Goal: Transaction & Acquisition: Purchase product/service

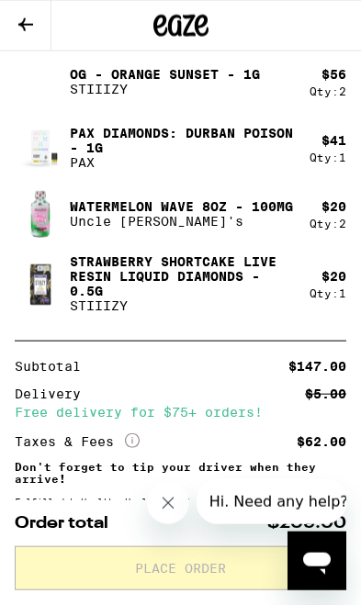
scroll to position [997, 0]
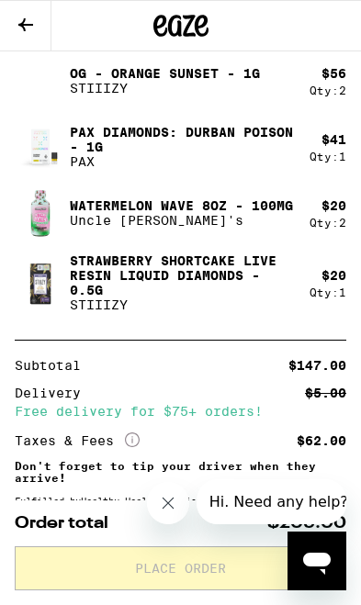
click at [176, 511] on button "Close message from company" at bounding box center [168, 503] width 42 height 42
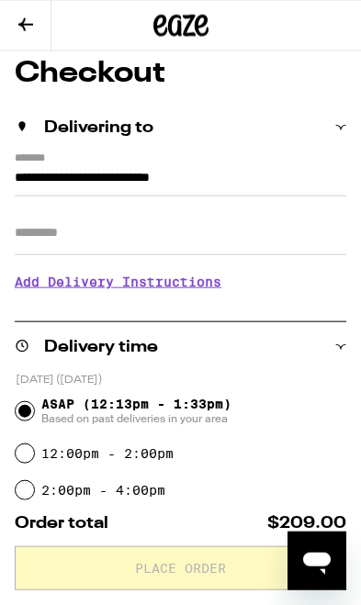
scroll to position [0, 0]
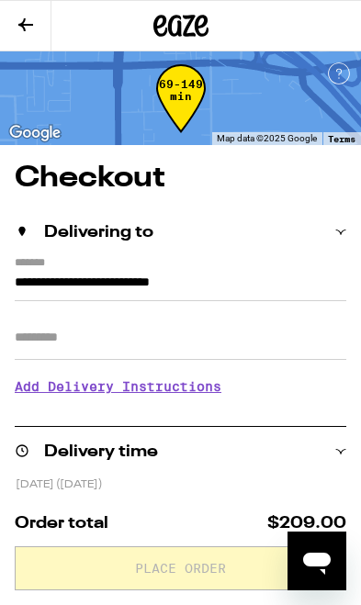
click at [9, 22] on button at bounding box center [25, 26] width 51 height 50
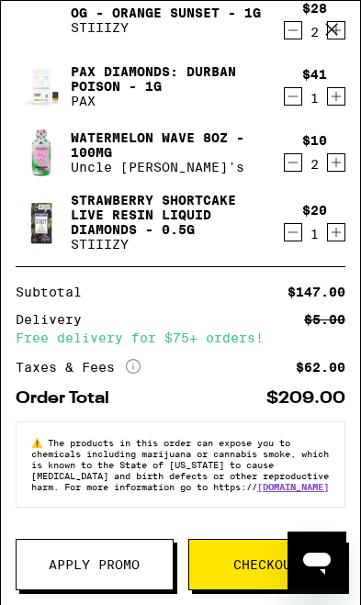
scroll to position [169, 0]
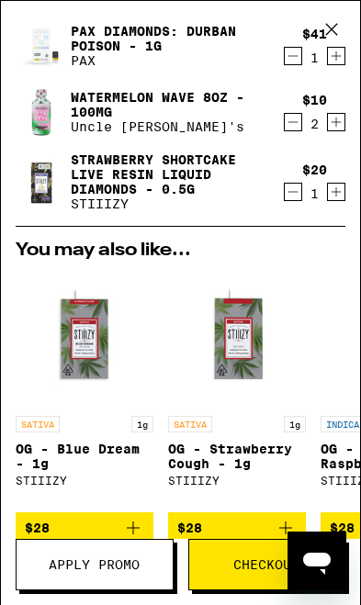
click at [134, 568] on span "Apply Promo" at bounding box center [94, 564] width 91 height 13
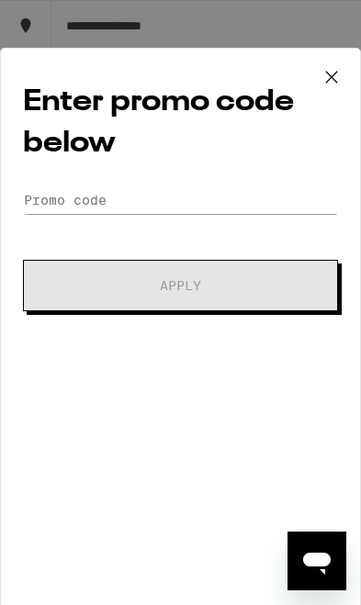
click at [333, 77] on icon at bounding box center [332, 77] width 28 height 28
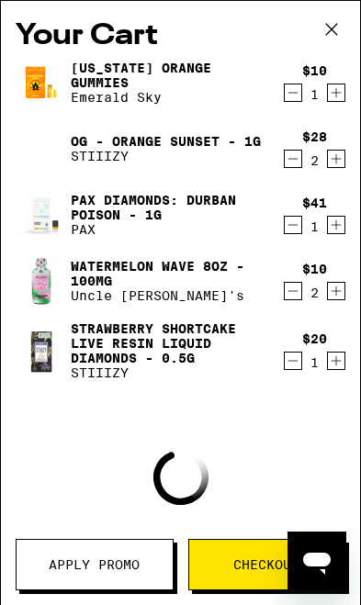
click at [341, 25] on icon at bounding box center [332, 30] width 28 height 28
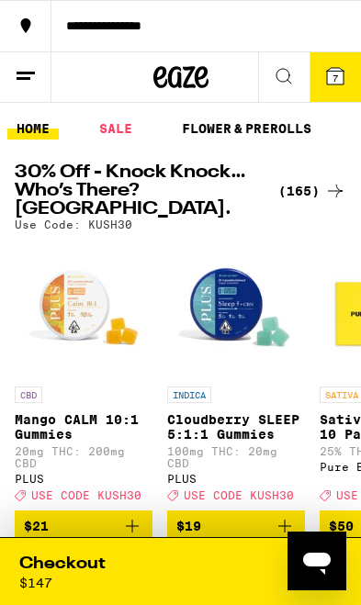
click at [203, 575] on div "7" at bounding box center [262, 572] width 162 height 38
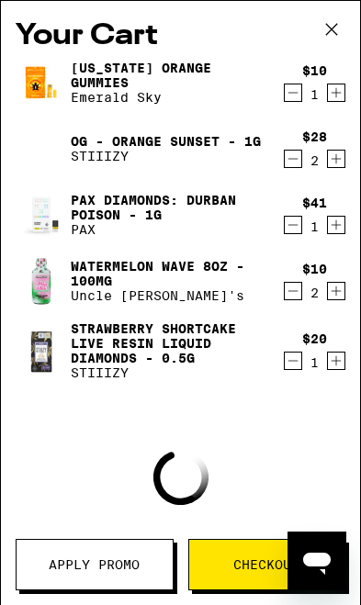
click at [133, 567] on span "Apply Promo" at bounding box center [94, 564] width 91 height 13
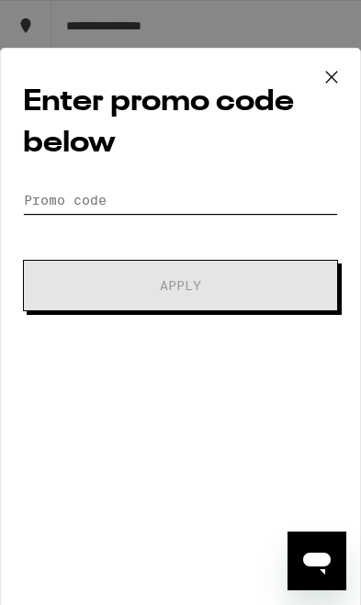
click at [62, 205] on input "Promo Code" at bounding box center [180, 200] width 315 height 28
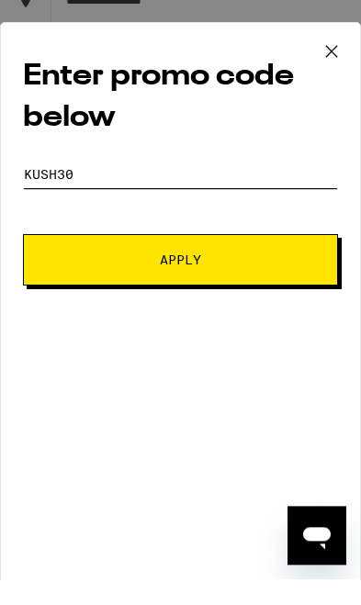
type input "Kush30"
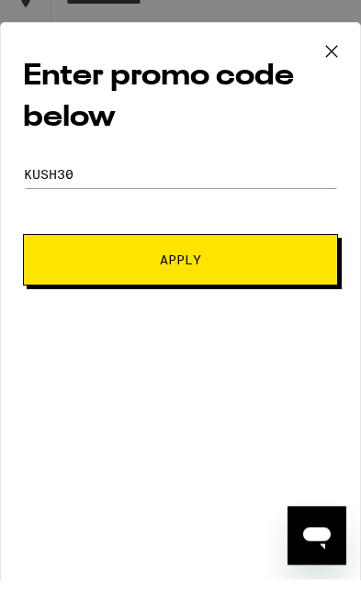
click at [57, 260] on button "Apply" at bounding box center [180, 285] width 315 height 51
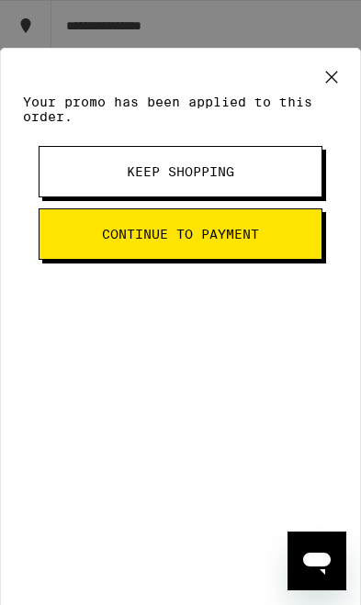
scroll to position [26, 0]
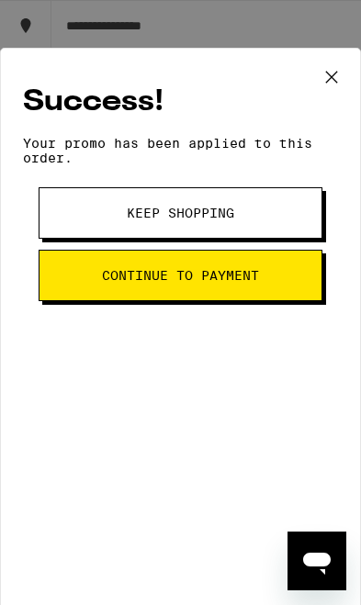
click at [118, 282] on span "Continue to payment" at bounding box center [180, 275] width 157 height 13
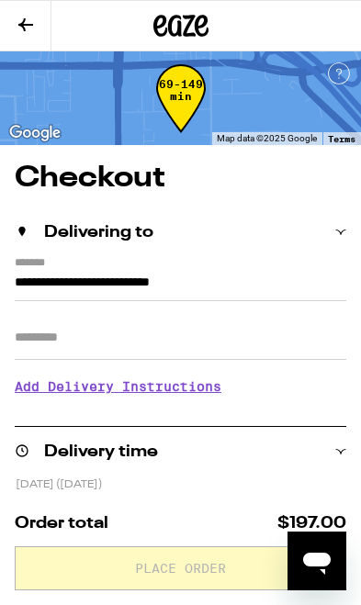
click at [29, 22] on icon at bounding box center [26, 25] width 22 height 22
click at [29, 28] on icon at bounding box center [26, 25] width 22 height 22
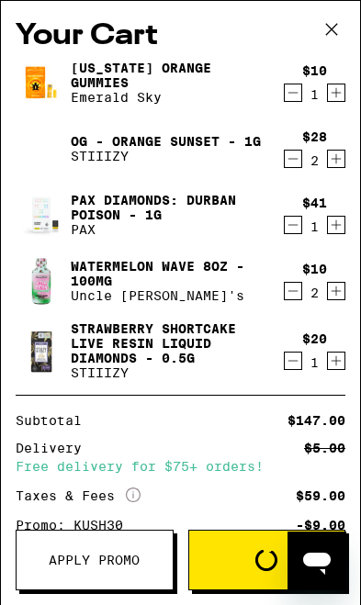
click at [351, 27] on button at bounding box center [331, 30] width 57 height 59
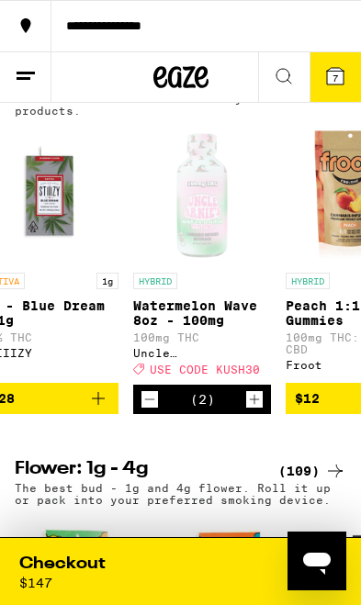
click at [153, 410] on icon "Decrement" at bounding box center [149, 399] width 17 height 22
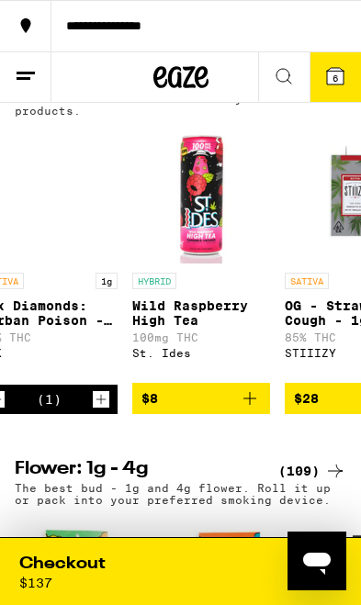
scroll to position [0, 487]
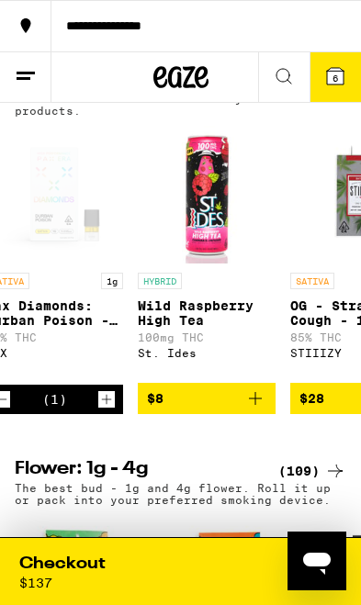
click at [263, 409] on icon "Add to bag" at bounding box center [255, 398] width 22 height 22
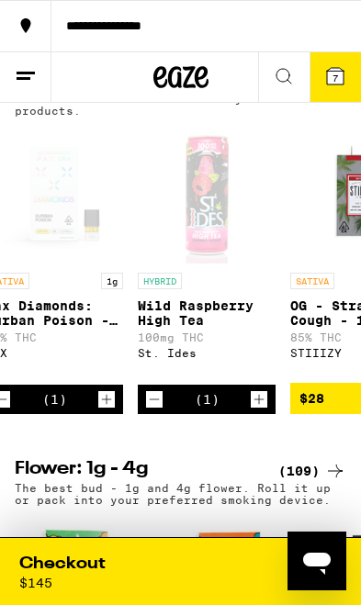
click at [266, 410] on icon "Increment" at bounding box center [259, 399] width 17 height 22
click at [263, 410] on icon "Increment" at bounding box center [259, 399] width 17 height 22
click at [259, 405] on icon "Increment" at bounding box center [259, 400] width 10 height 10
click at [337, 84] on span "10" at bounding box center [335, 78] width 11 height 11
